Goal: Transaction & Acquisition: Download file/media

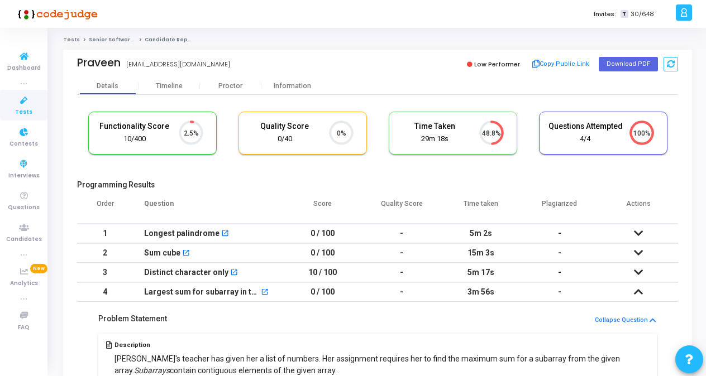
scroll to position [23, 28]
click at [36, 66] on span "Dashboard" at bounding box center [24, 68] width 34 height 9
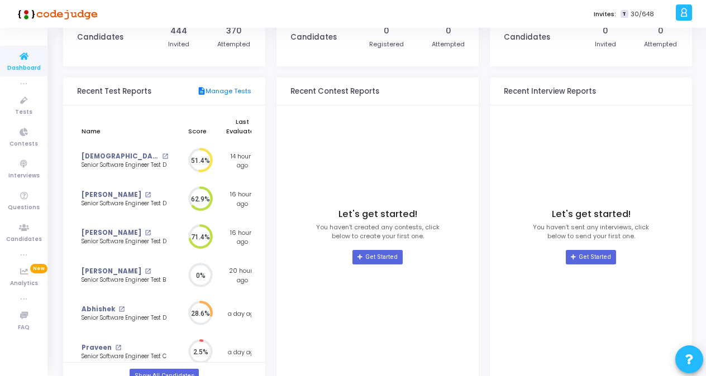
scroll to position [61, 0]
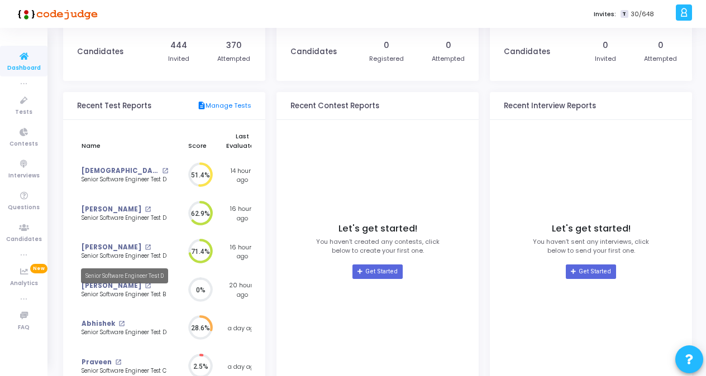
click at [123, 254] on div "Senior Software Engineer Test D" at bounding box center [125, 256] width 87 height 8
click at [149, 255] on div "Senior Software Engineer Test D" at bounding box center [125, 256] width 87 height 8
click at [113, 245] on link "[PERSON_NAME]" at bounding box center [112, 247] width 60 height 9
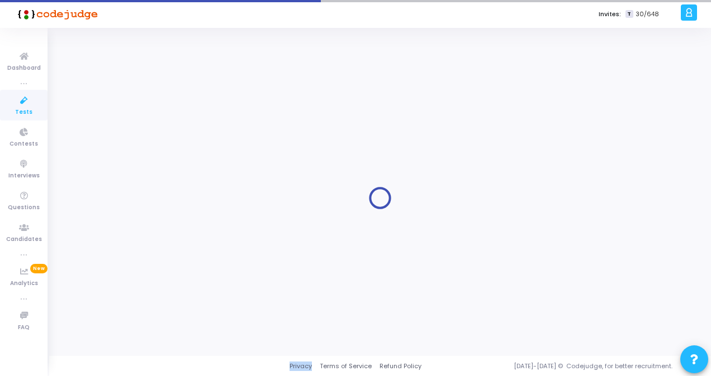
click at [113, 245] on div at bounding box center [379, 198] width 633 height 312
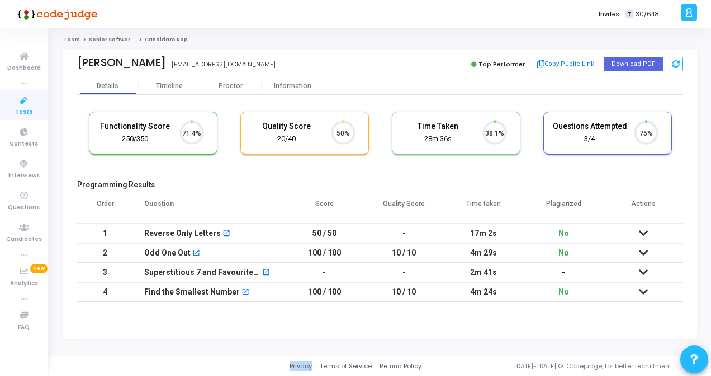
scroll to position [23, 28]
click at [633, 65] on button "Download PDF" at bounding box center [632, 64] width 59 height 15
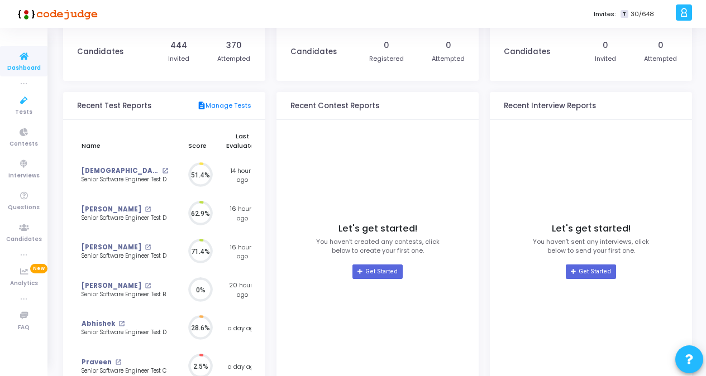
scroll to position [5, 6]
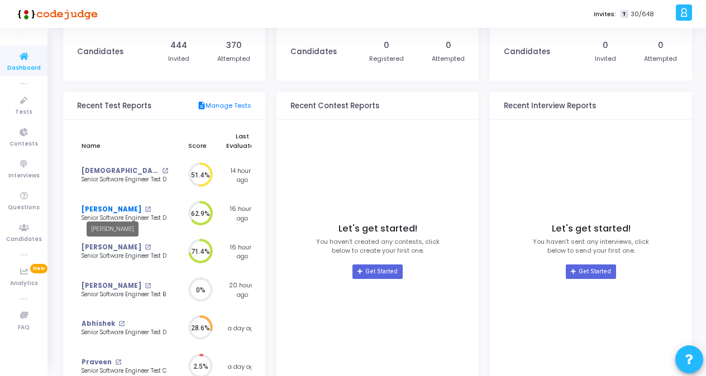
click at [128, 212] on link "[PERSON_NAME]" at bounding box center [112, 209] width 60 height 9
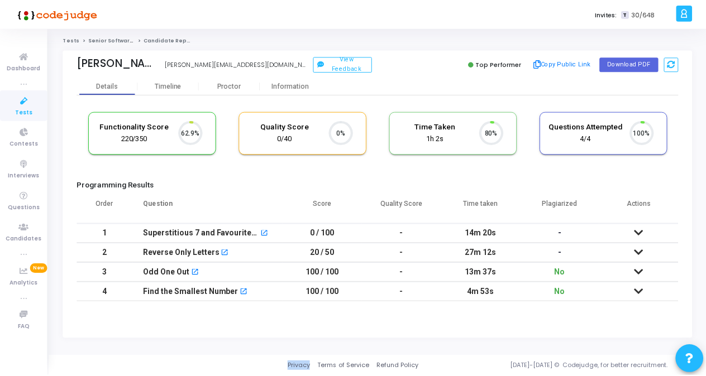
scroll to position [23, 28]
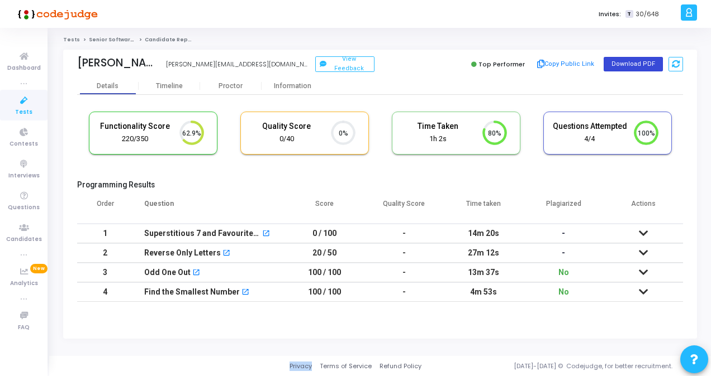
click at [635, 66] on button "Download PDF" at bounding box center [632, 64] width 59 height 15
click at [24, 66] on span "Dashboard" at bounding box center [24, 68] width 34 height 9
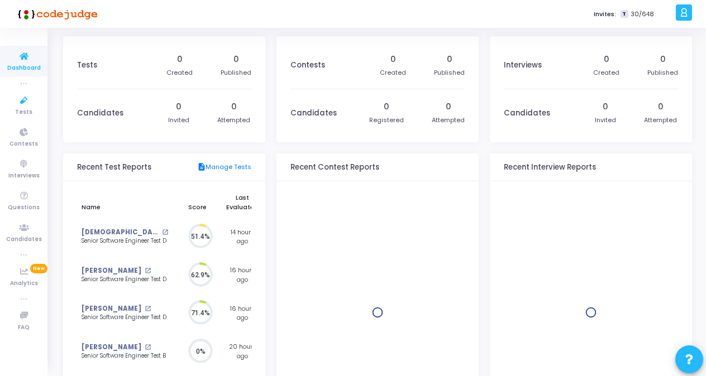
scroll to position [25, 12]
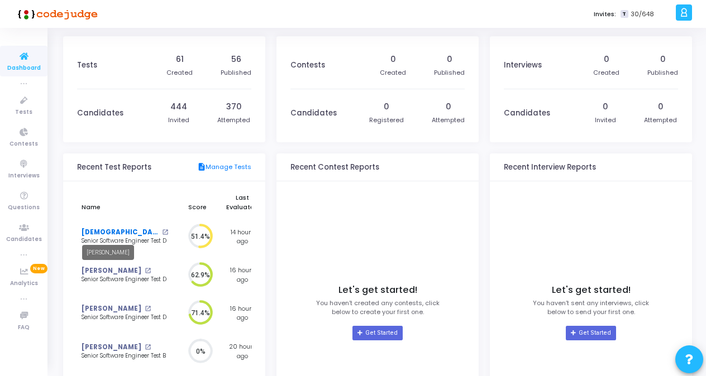
click at [109, 234] on link "[DEMOGRAPHIC_DATA][PERSON_NAME]" at bounding box center [121, 232] width 78 height 9
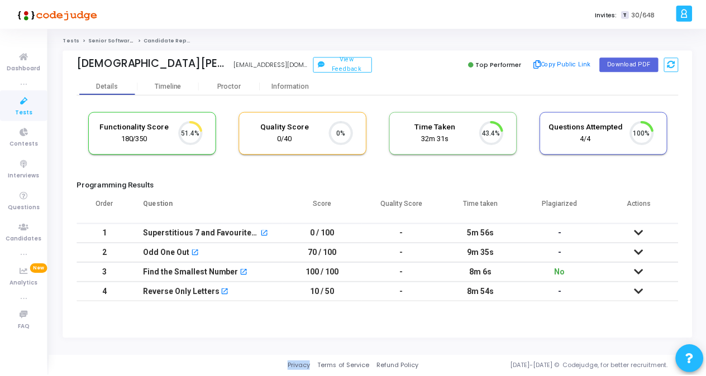
scroll to position [5, 4]
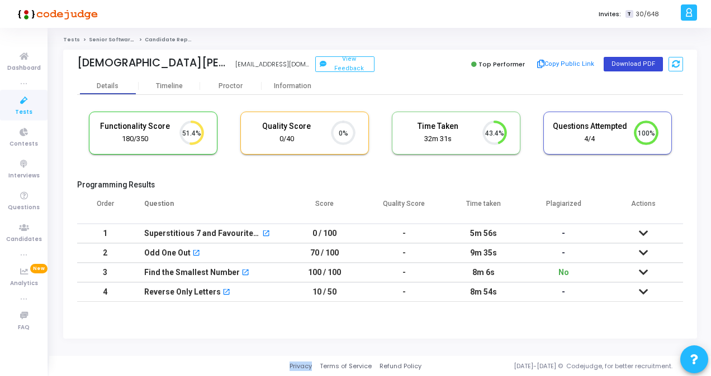
click at [630, 65] on button "Download PDF" at bounding box center [632, 64] width 59 height 15
click at [23, 109] on span "Tests" at bounding box center [23, 112] width 17 height 9
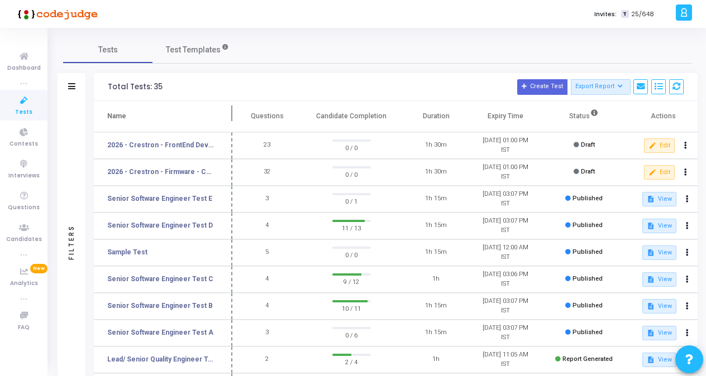
drag, startPoint x: 212, startPoint y: 113, endPoint x: 274, endPoint y: 114, distance: 61.5
click at [238, 114] on span at bounding box center [232, 116] width 11 height 31
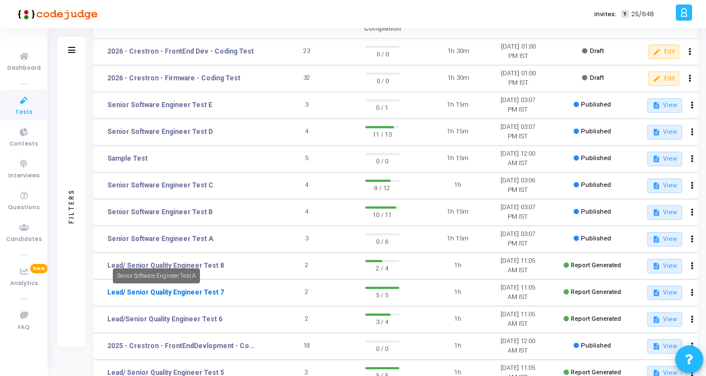
scroll to position [112, 0]
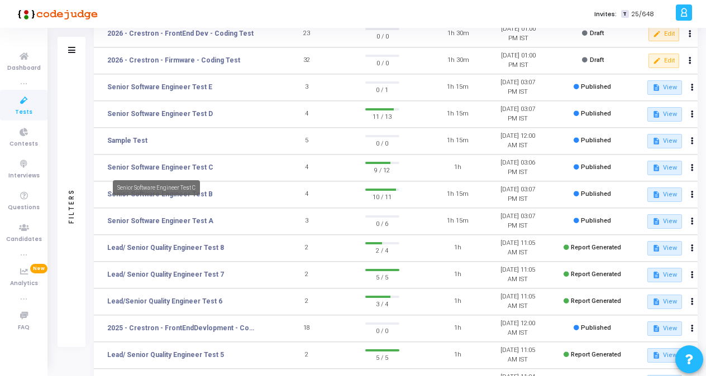
click at [201, 195] on mat-tooltip-component "Senior Software Engineer Test C" at bounding box center [156, 188] width 103 height 31
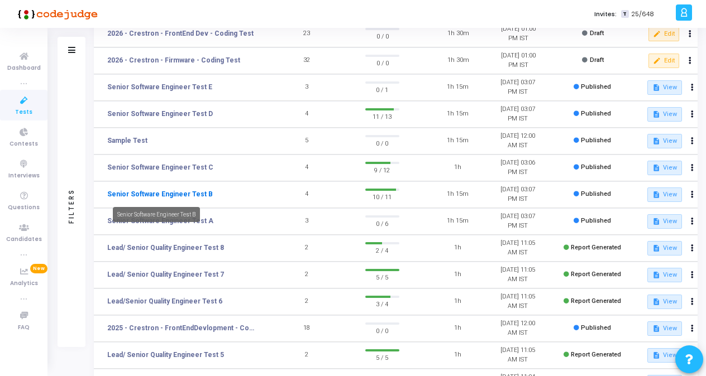
click at [166, 193] on link "Senior Software Engineer Test B" at bounding box center [160, 194] width 106 height 10
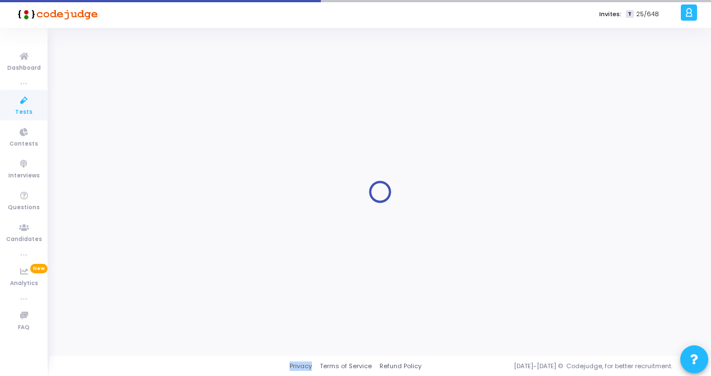
click at [166, 195] on div at bounding box center [379, 192] width 633 height 312
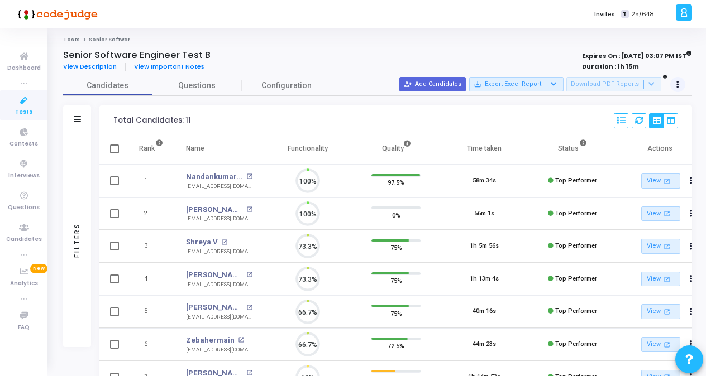
scroll to position [23, 28]
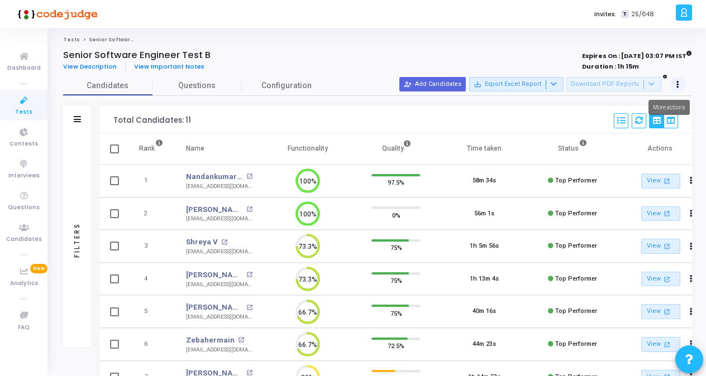
click at [681, 82] on button at bounding box center [678, 85] width 16 height 16
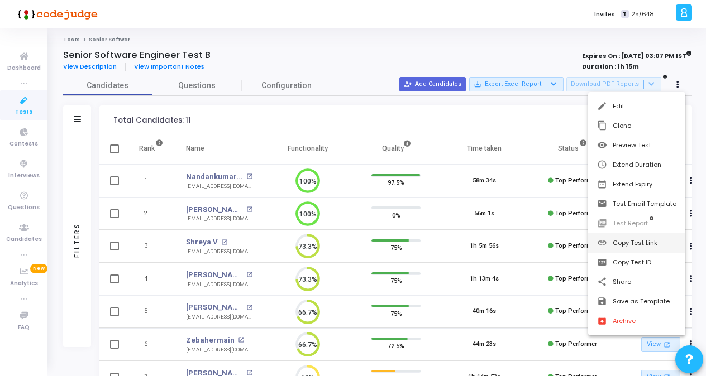
click at [632, 244] on button "link Copy Test Link" at bounding box center [636, 243] width 97 height 20
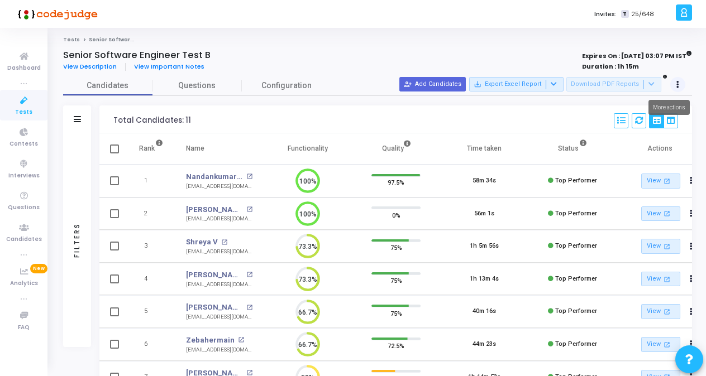
click at [676, 90] on button at bounding box center [678, 85] width 16 height 16
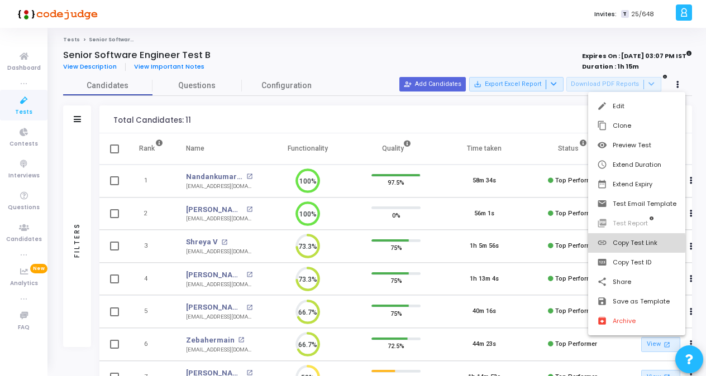
click at [632, 244] on button "link Copy Test Link" at bounding box center [636, 243] width 97 height 20
